Goal: Use online tool/utility: Use online tool/utility

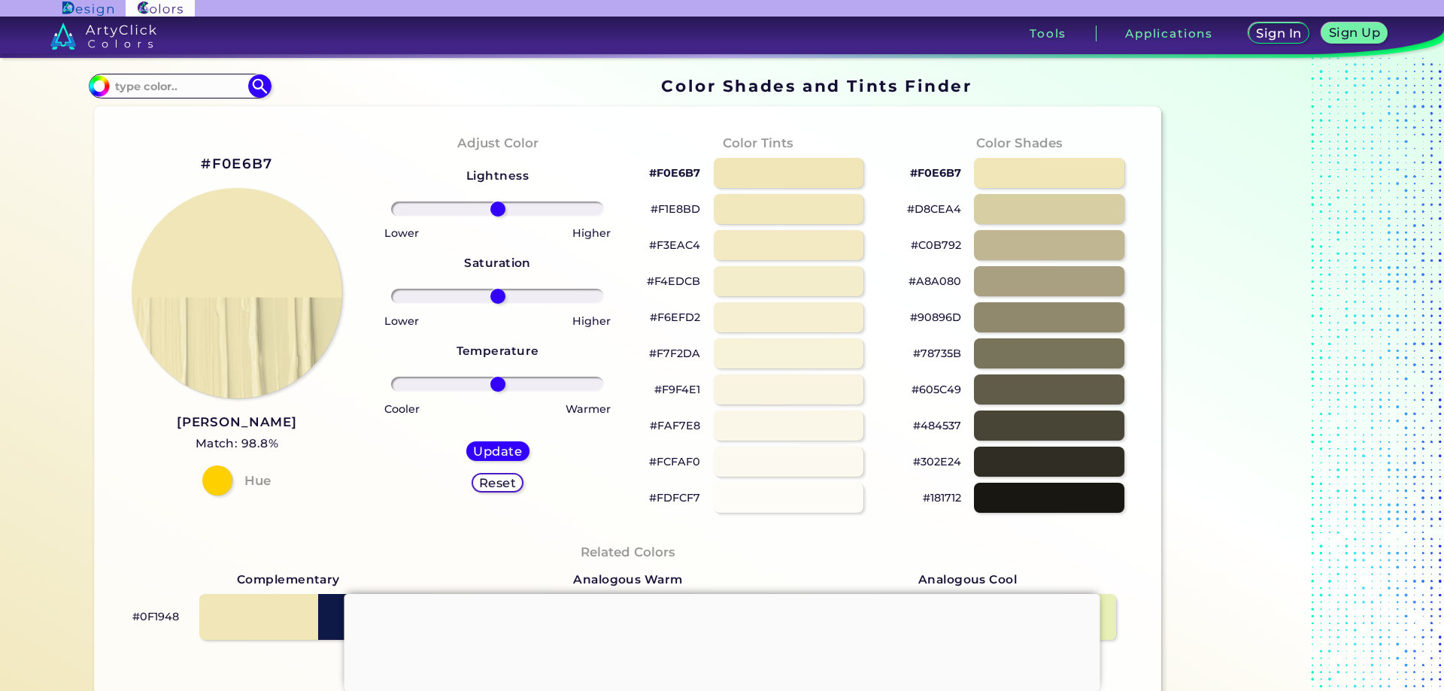
click at [717, 594] on div at bounding box center [722, 594] width 756 height 0
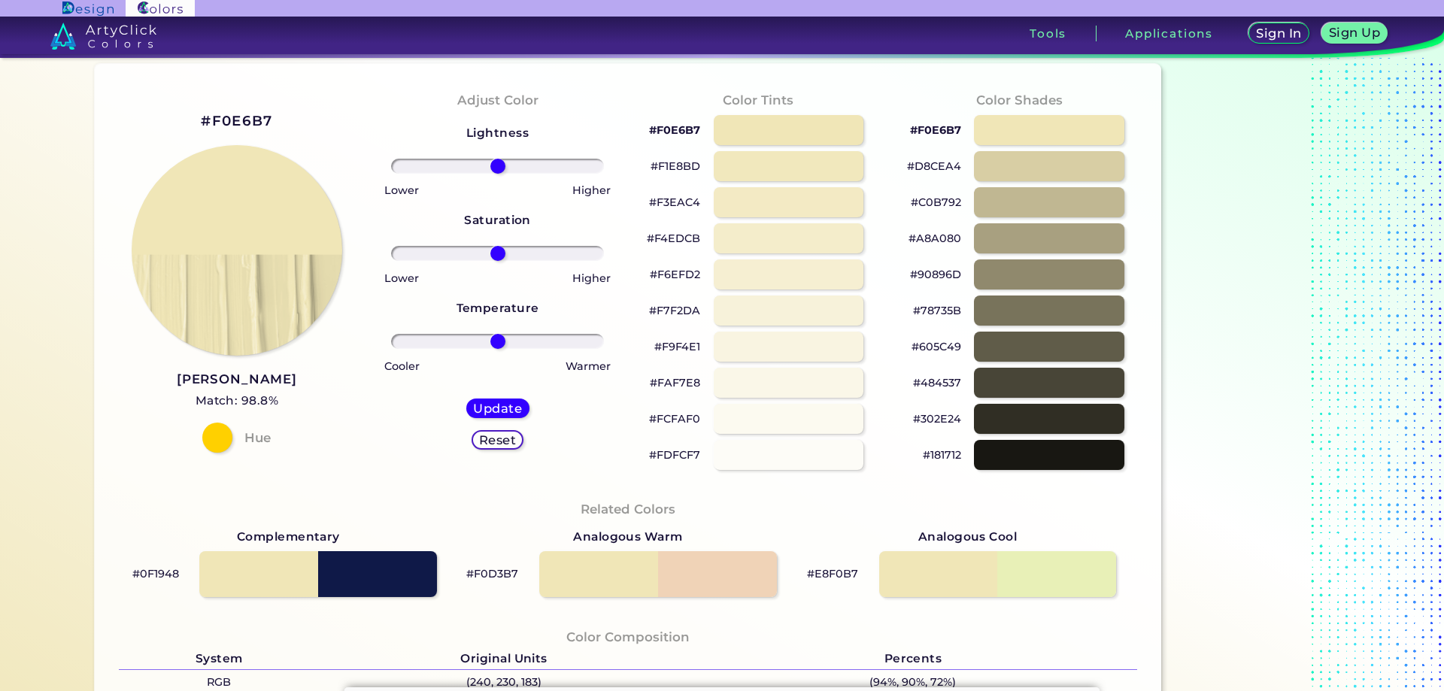
scroll to position [75, 0]
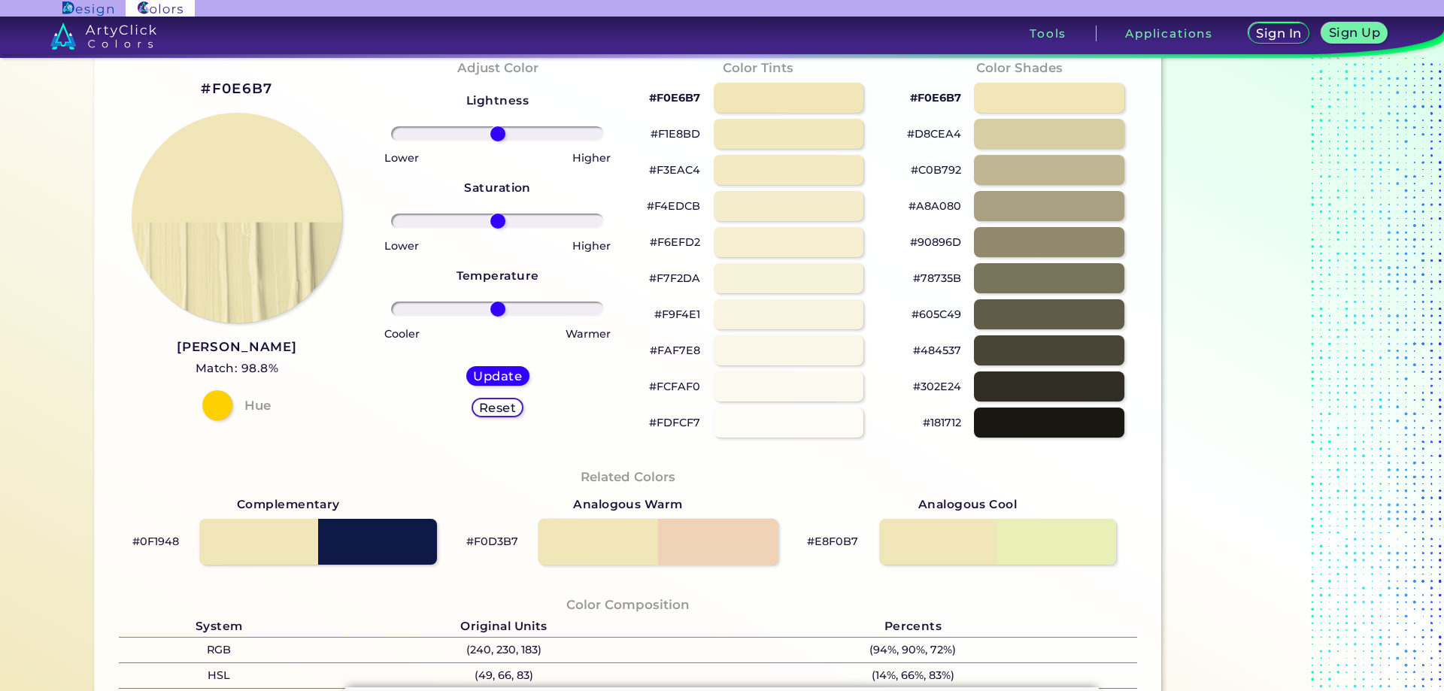
click at [636, 534] on div at bounding box center [658, 541] width 240 height 47
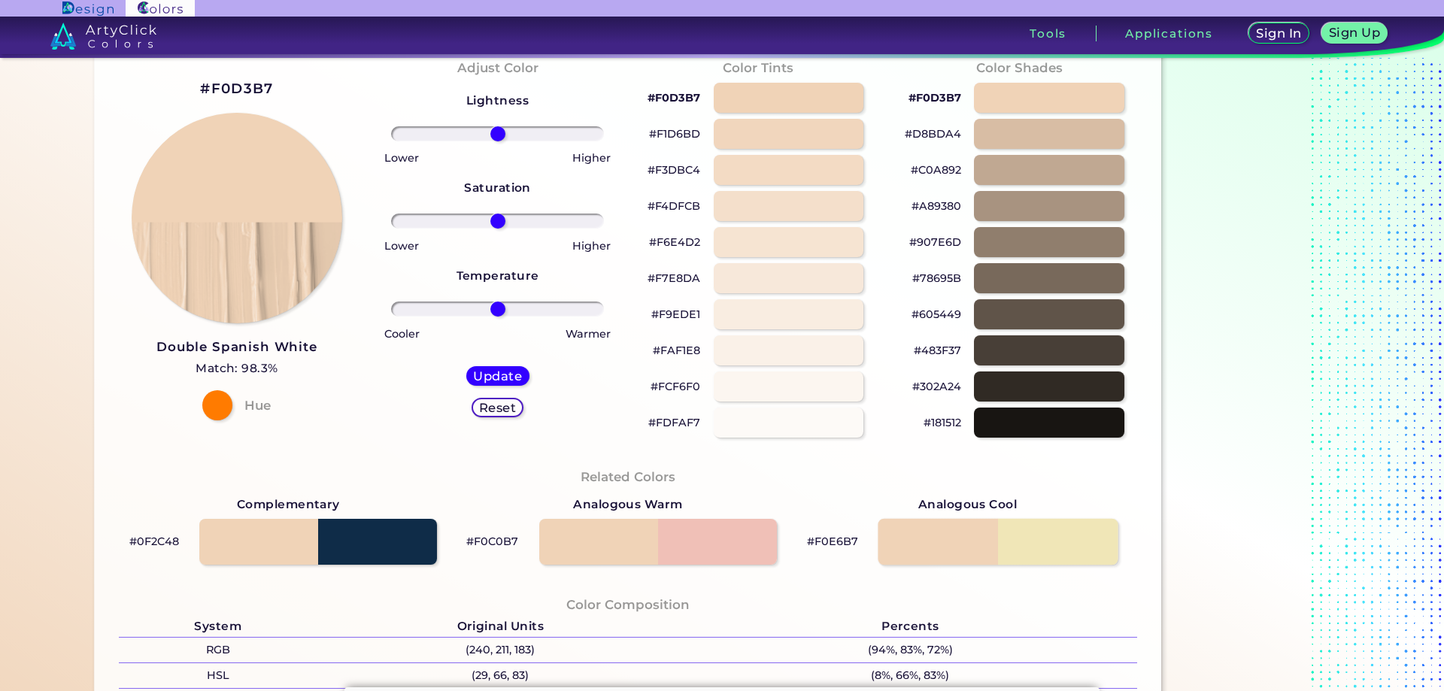
click at [979, 545] on div at bounding box center [998, 541] width 240 height 47
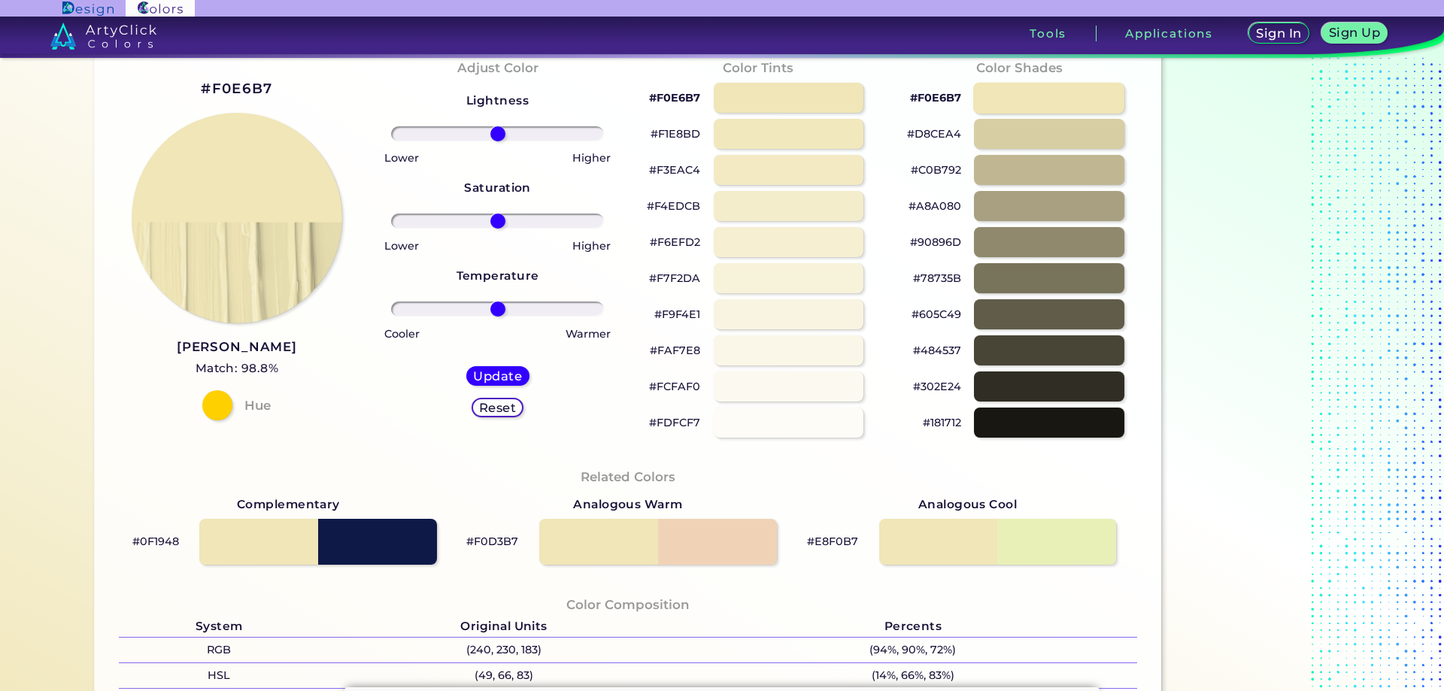
click at [1027, 90] on div at bounding box center [1048, 97] width 151 height 31
click at [1014, 99] on div at bounding box center [1048, 97] width 151 height 31
type input "#f0e6b7"
drag, startPoint x: 272, startPoint y: 88, endPoint x: 208, endPoint y: 94, distance: 64.2
click at [208, 94] on div "#F0E6B7 [PERSON_NAME] Match: 98.8% Hue" at bounding box center [237, 248] width 261 height 409
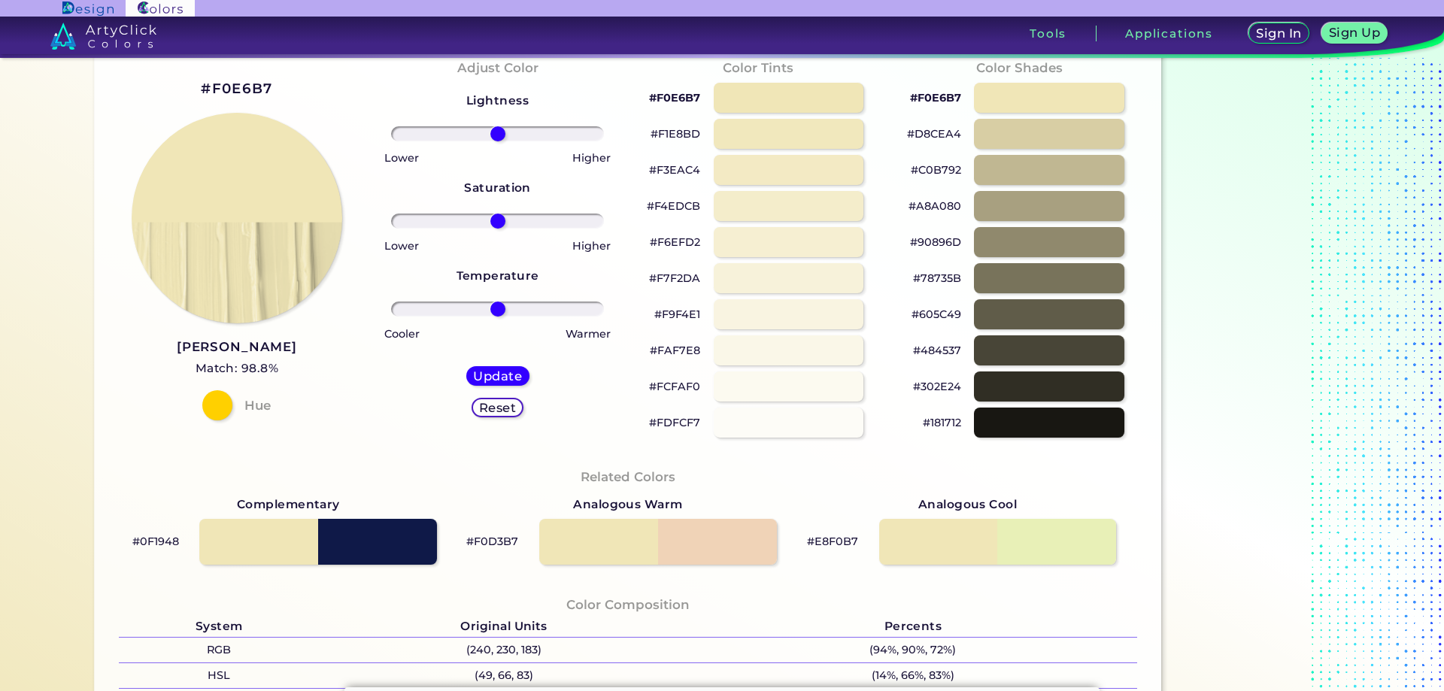
click at [305, 91] on div "#F0E6B7 [PERSON_NAME] Match: 98.8% Hue" at bounding box center [237, 248] width 261 height 409
drag, startPoint x: 280, startPoint y: 90, endPoint x: 190, endPoint y: 97, distance: 90.5
click at [190, 97] on div "#F0E6B7 [PERSON_NAME] Match: 98.8% Hue" at bounding box center [237, 248] width 261 height 409
copy h2 "#F0E6B7"
